Goal: Task Accomplishment & Management: Use online tool/utility

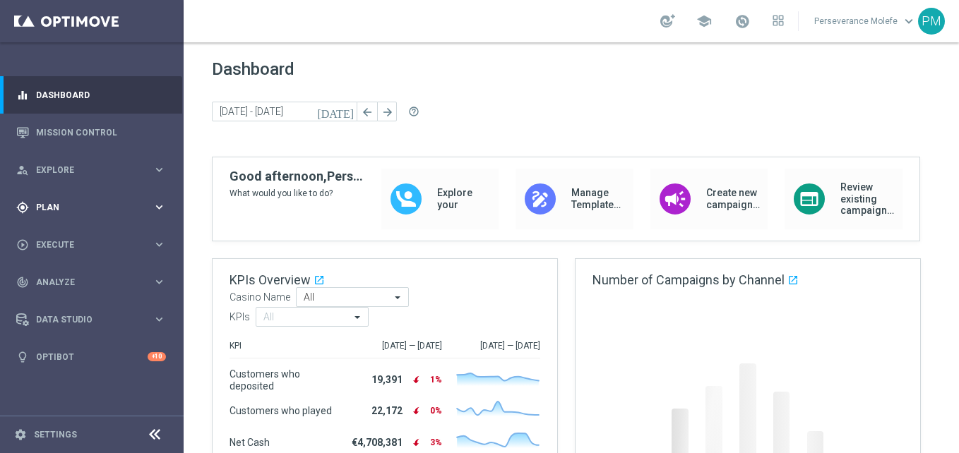
click at [89, 212] on div "gps_fixed Plan" at bounding box center [84, 207] width 136 height 13
click at [86, 278] on span "Templates" at bounding box center [87, 279] width 101 height 8
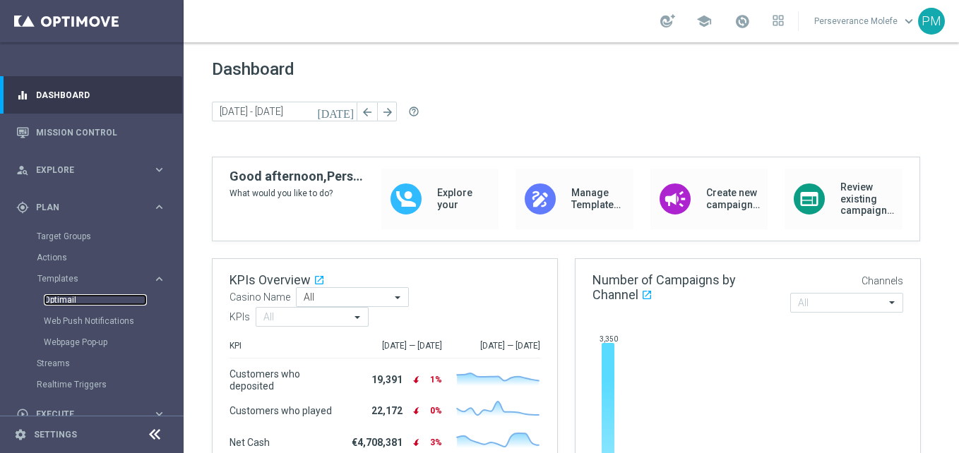
click at [76, 304] on link "Optimail" at bounding box center [95, 299] width 103 height 11
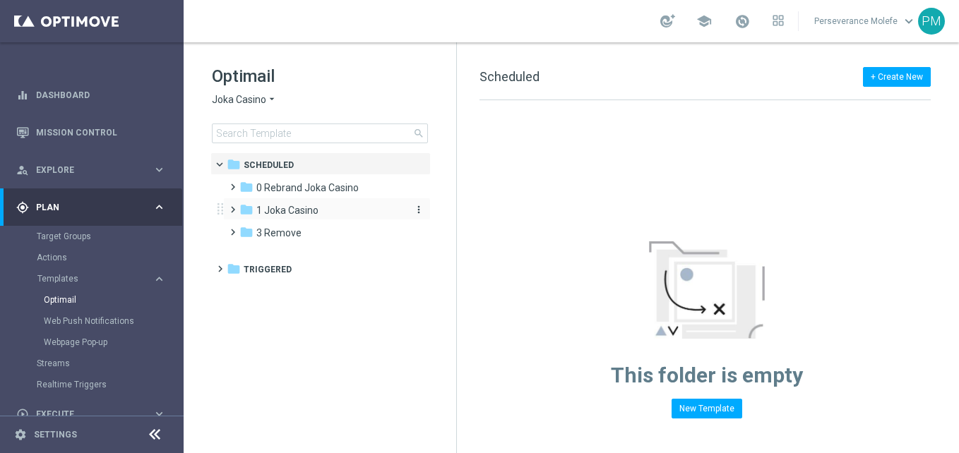
click at [304, 205] on span "1 Joka Casino" at bounding box center [287, 210] width 62 height 13
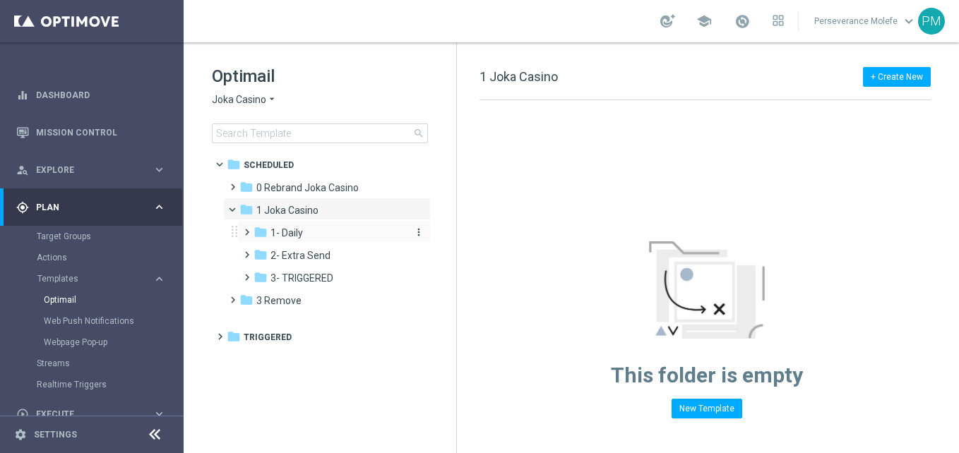
click at [299, 228] on span "1- Daily" at bounding box center [286, 233] width 32 height 13
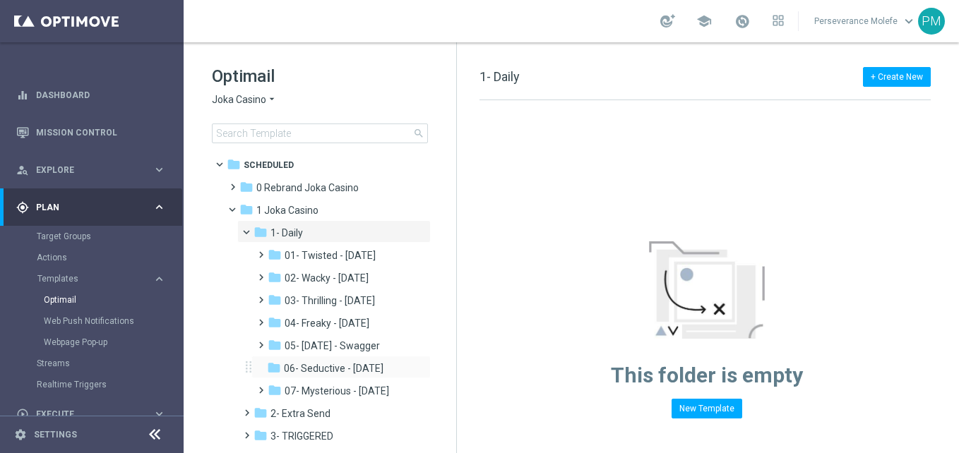
click at [369, 356] on div "folder 06- Seductive - [DATE] more_vert" at bounding box center [340, 367] width 179 height 23
click at [369, 362] on div "folder 06- Seductive - [DATE]" at bounding box center [336, 369] width 139 height 16
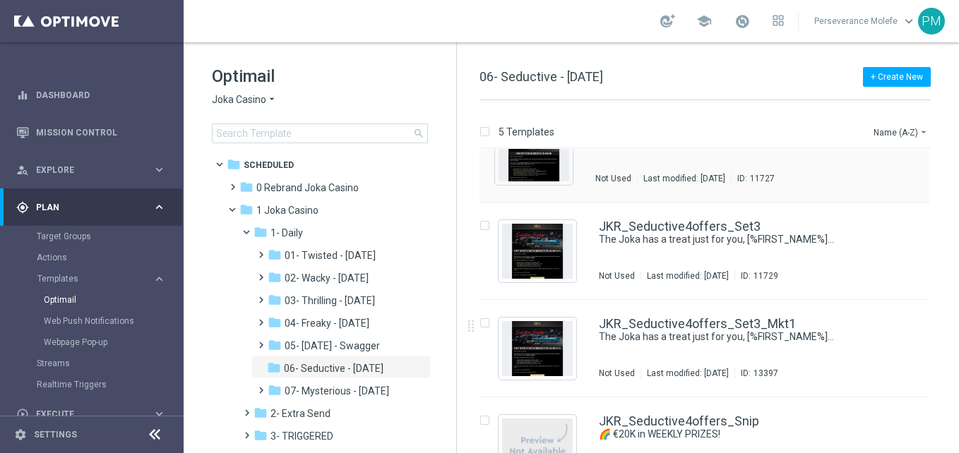
scroll to position [183, 0]
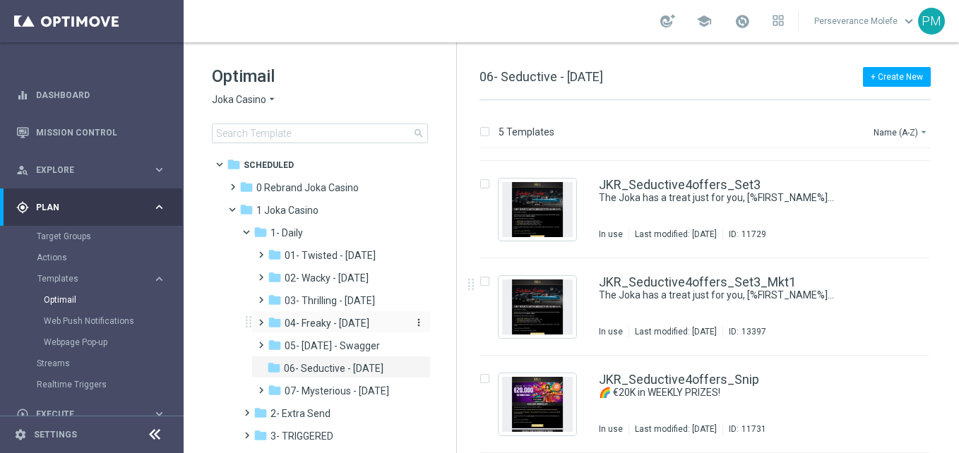
click at [329, 321] on span "04- Freaky - [DATE]" at bounding box center [327, 323] width 85 height 13
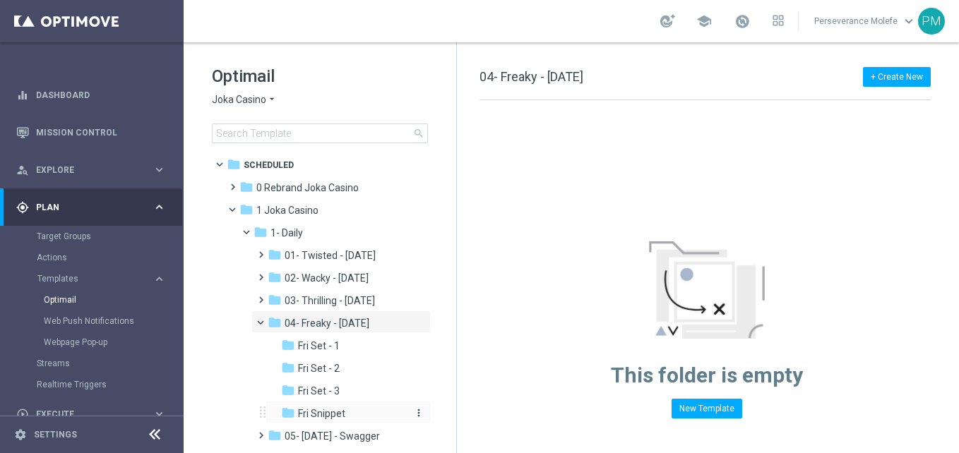
click at [350, 411] on div "folder Fri Snippet" at bounding box center [344, 414] width 127 height 16
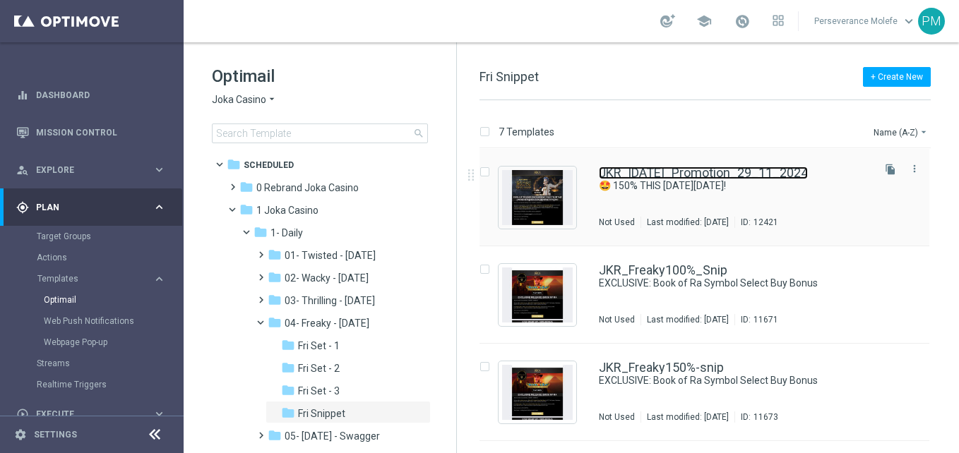
click at [657, 172] on link "JKR_[DATE]_Promotion_29_11_2024" at bounding box center [703, 173] width 209 height 13
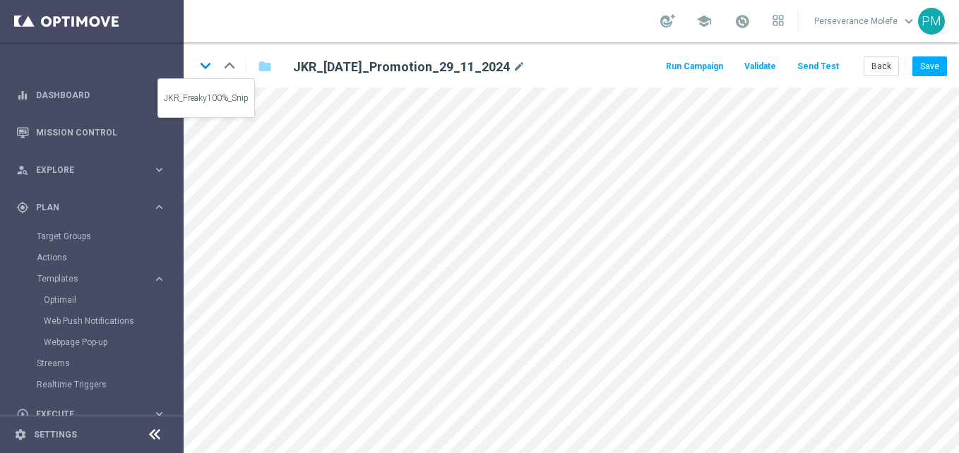
click at [201, 63] on icon "keyboard_arrow_down" at bounding box center [205, 65] width 21 height 21
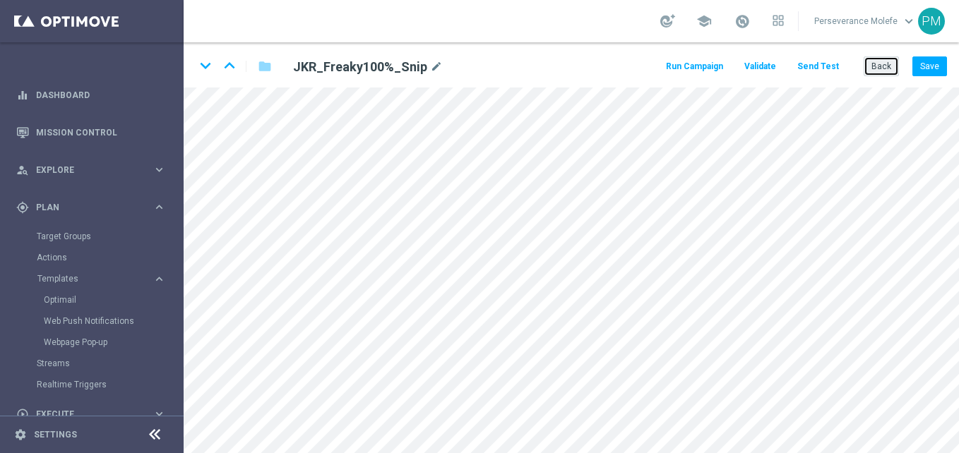
click at [880, 68] on button "Back" at bounding box center [881, 66] width 35 height 20
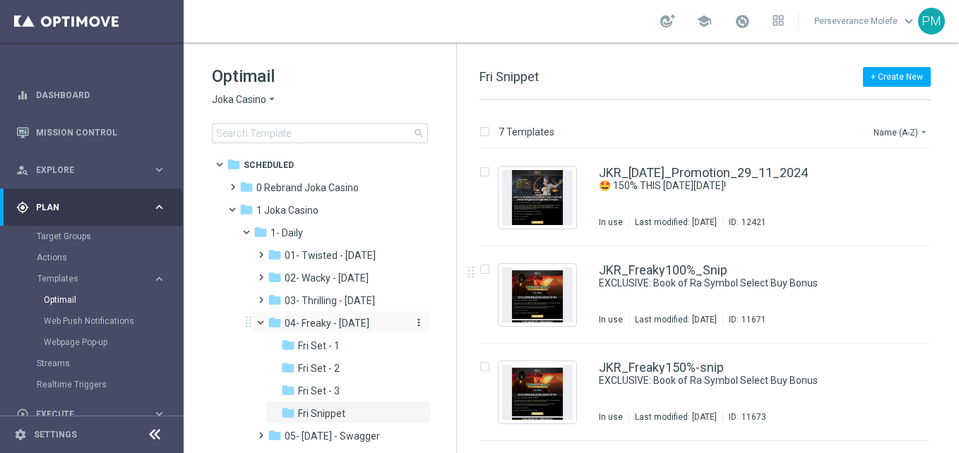
click at [268, 318] on icon "folder" at bounding box center [275, 323] width 14 height 14
